Goal: Navigation & Orientation: Find specific page/section

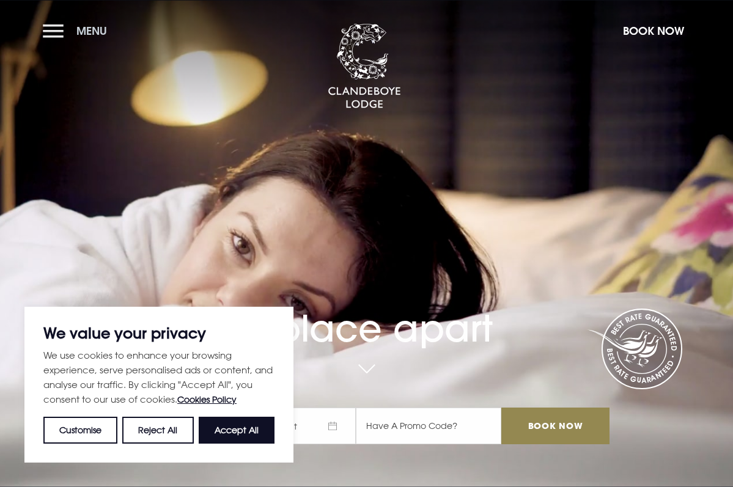
click at [51, 31] on button "Menu" at bounding box center [78, 31] width 70 height 26
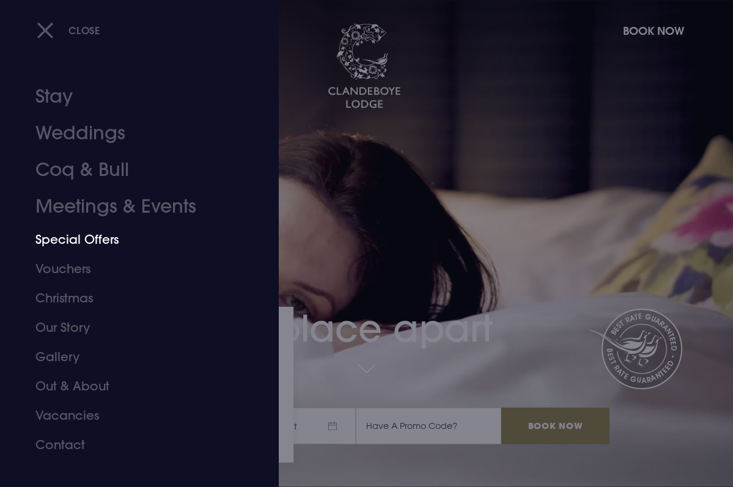
click at [102, 248] on link "Special Offers" at bounding box center [130, 239] width 191 height 29
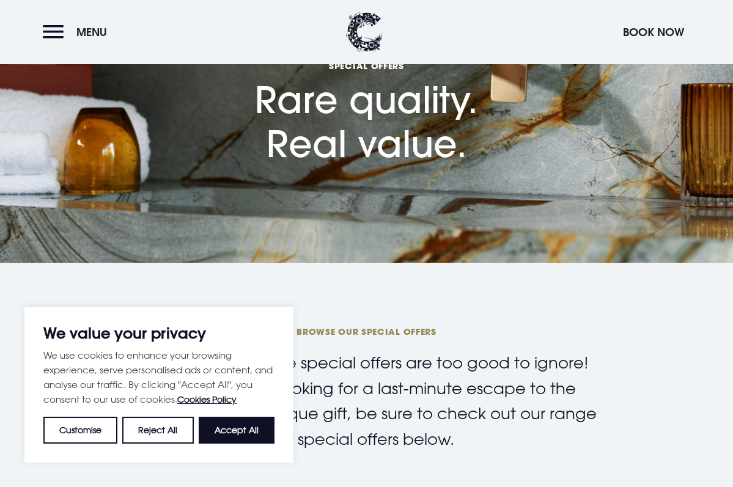
scroll to position [124, 0]
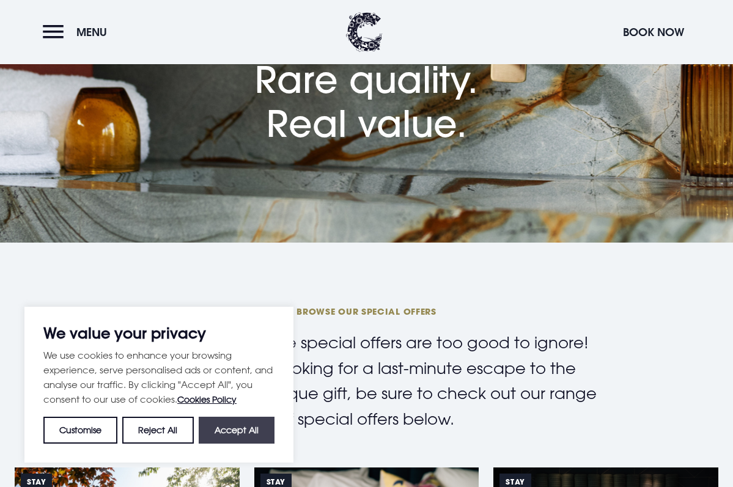
click at [232, 433] on button "Accept All" at bounding box center [237, 430] width 76 height 27
checkbox input "true"
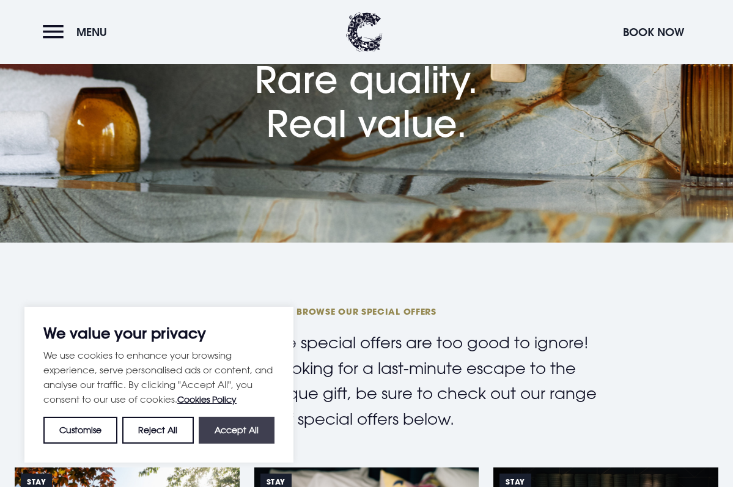
checkbox input "true"
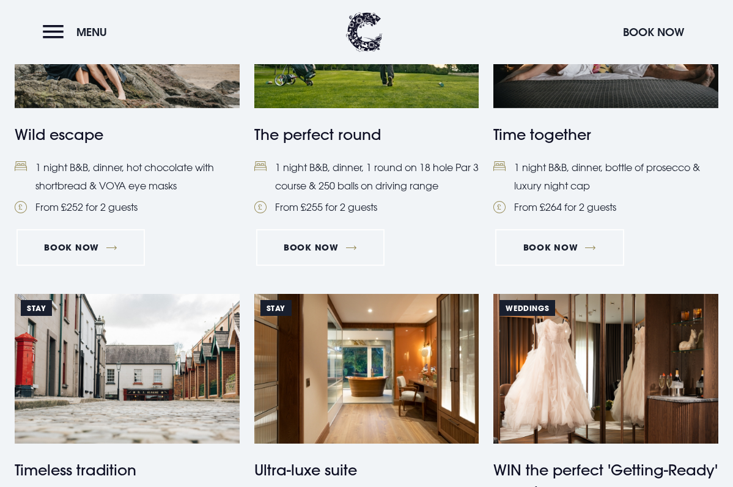
scroll to position [962, 0]
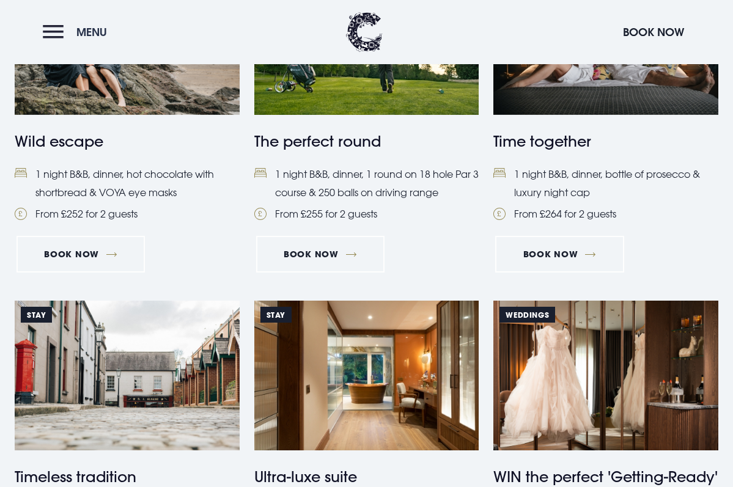
click at [62, 42] on button "Menu" at bounding box center [78, 32] width 70 height 26
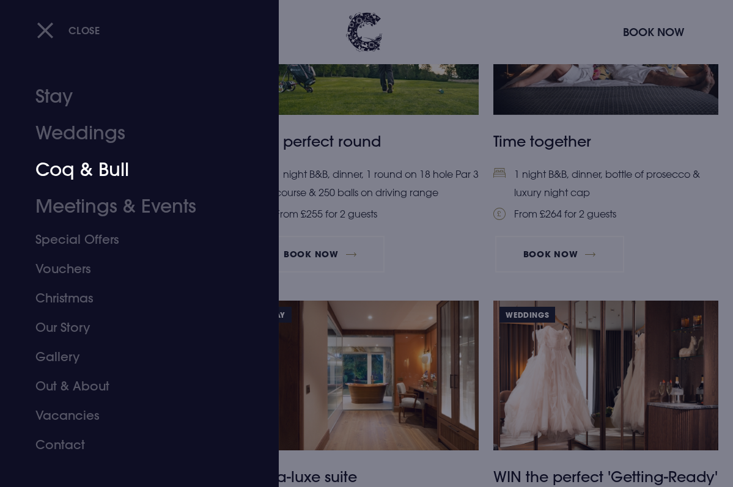
click at [71, 170] on link "Coq & Bull" at bounding box center [130, 170] width 191 height 37
